Goal: Transaction & Acquisition: Obtain resource

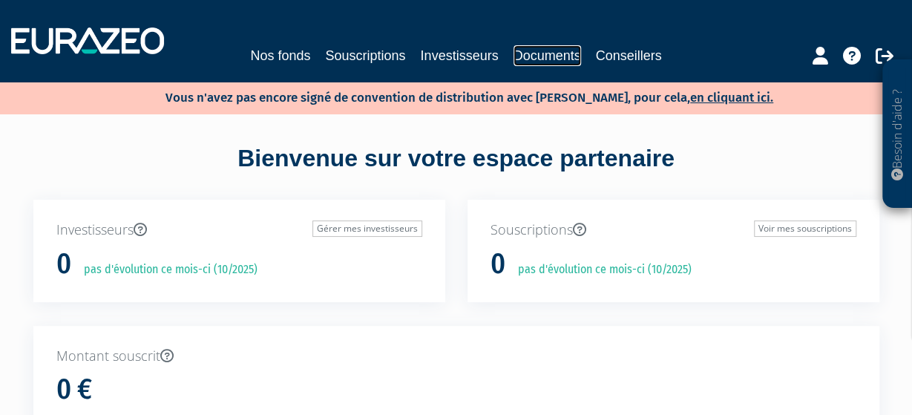
click at [549, 57] on link "Documents" at bounding box center [548, 55] width 68 height 21
click at [285, 58] on link "Nos fonds" at bounding box center [280, 55] width 60 height 21
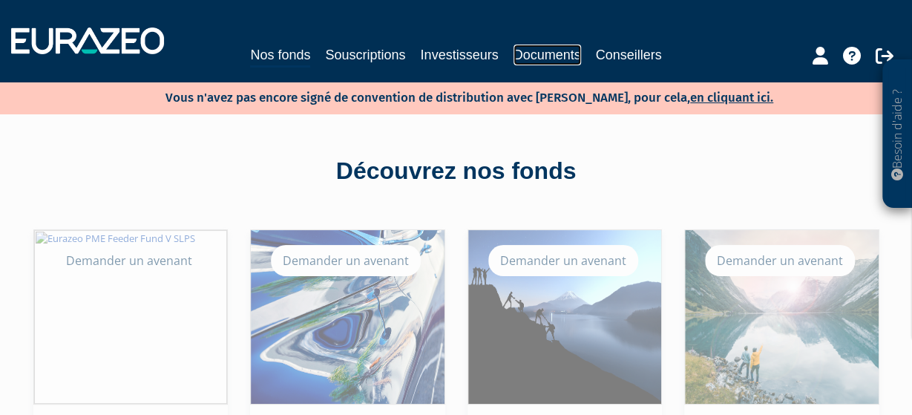
click at [550, 48] on link "Documents" at bounding box center [548, 55] width 68 height 21
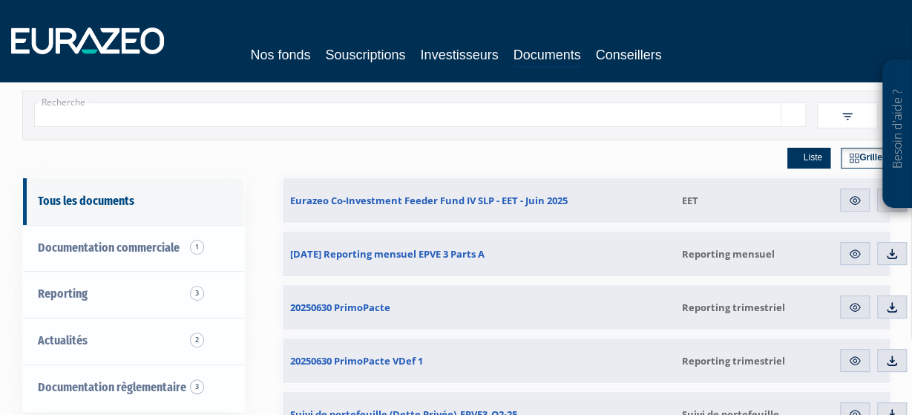
scroll to position [154, 0]
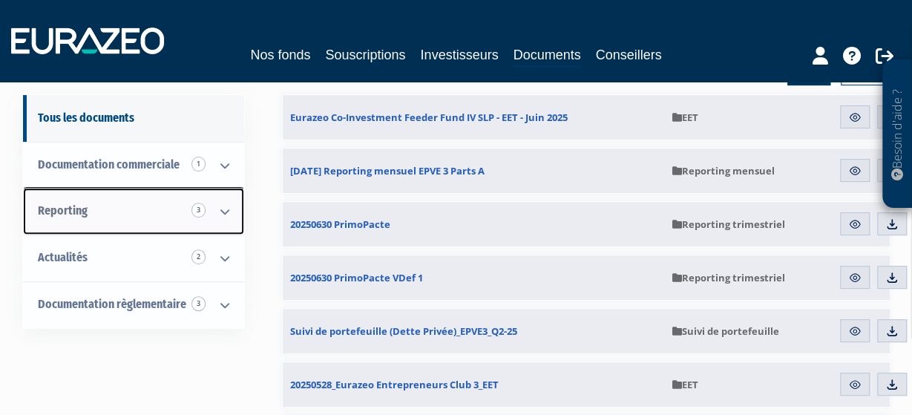
click at [71, 215] on span "Reporting 3" at bounding box center [63, 210] width 50 height 14
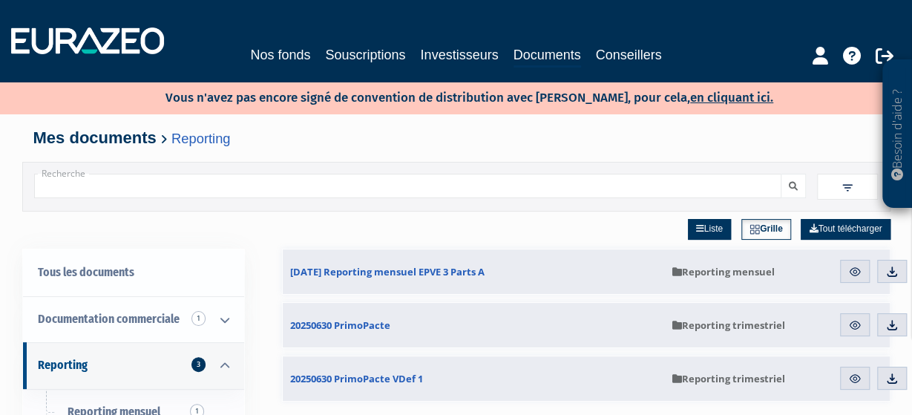
scroll to position [77, 0]
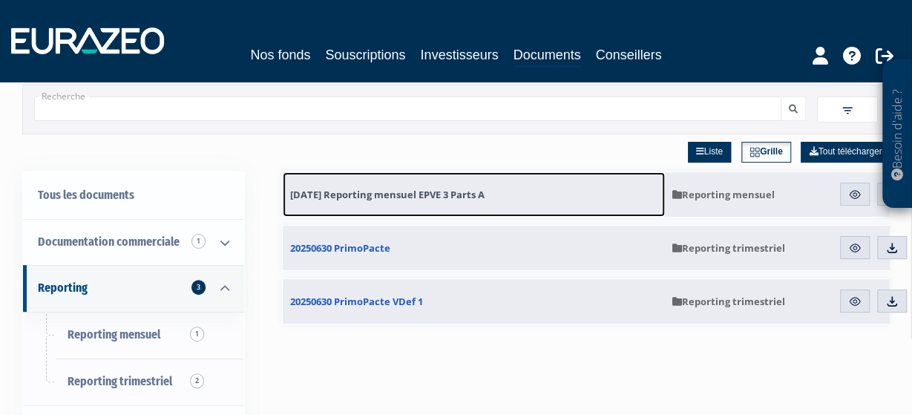
click at [405, 189] on span "[DATE] Reporting mensuel EPVE 3 Parts A" at bounding box center [387, 194] width 195 height 13
